Goal: Transaction & Acquisition: Purchase product/service

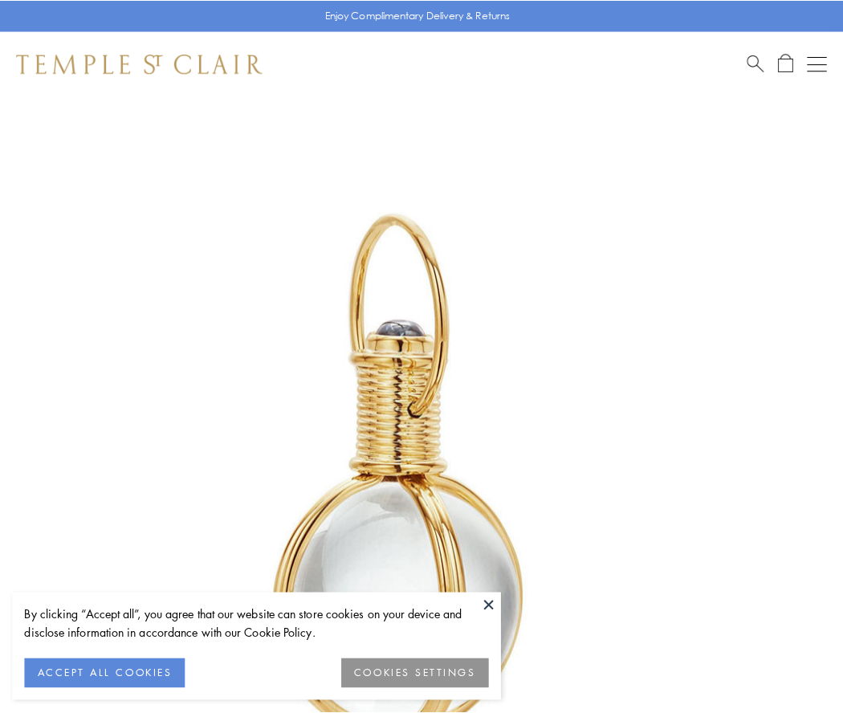
scroll to position [419, 0]
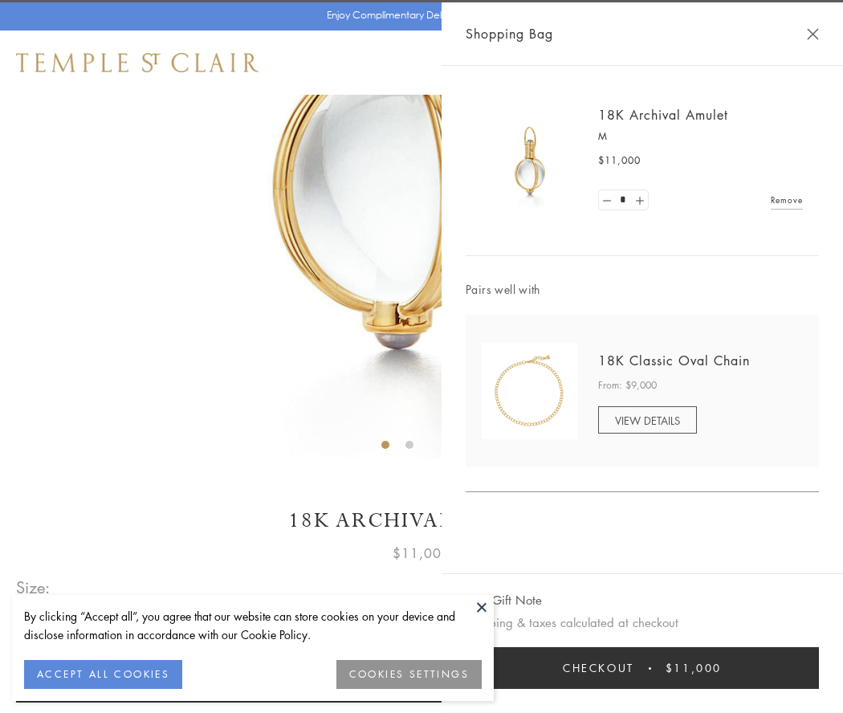
click at [642, 668] on button "Checkout $11,000" at bounding box center [642, 668] width 353 height 42
